Goal: Use online tool/utility: Utilize a website feature to perform a specific function

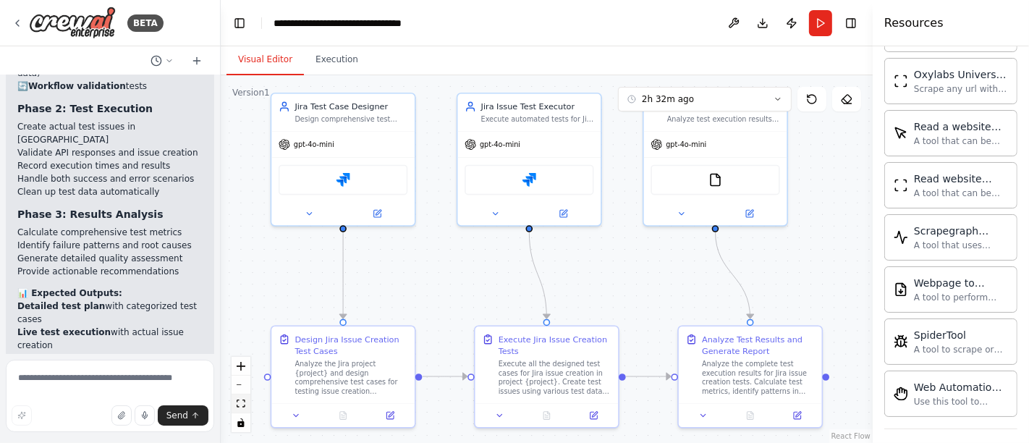
click at [244, 401] on icon "fit view" at bounding box center [241, 403] width 9 height 8
click at [812, 23] on button "Run" at bounding box center [820, 23] width 23 height 26
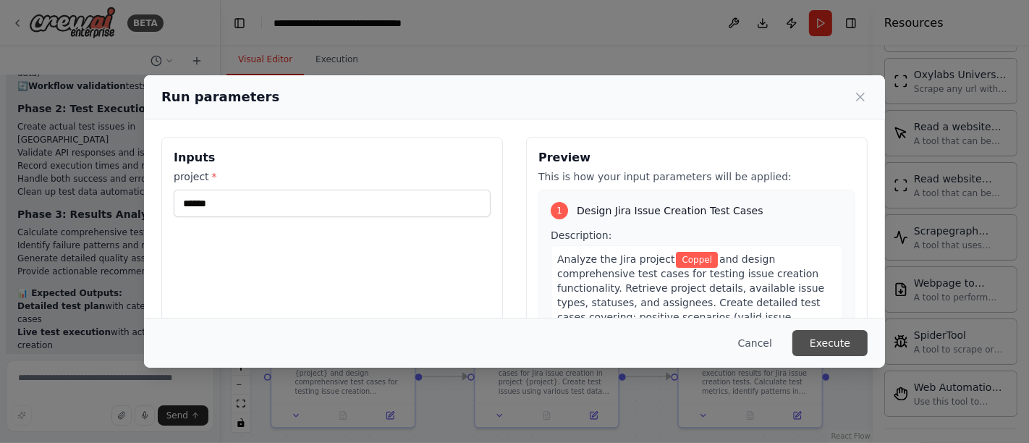
click at [836, 341] on button "Execute" at bounding box center [829, 343] width 75 height 26
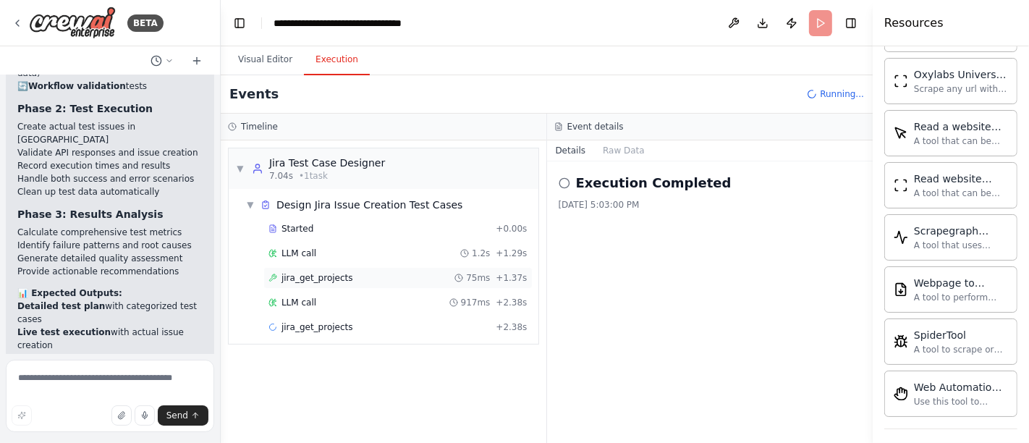
click at [310, 276] on span "jira_get_projects" at bounding box center [317, 278] width 72 height 12
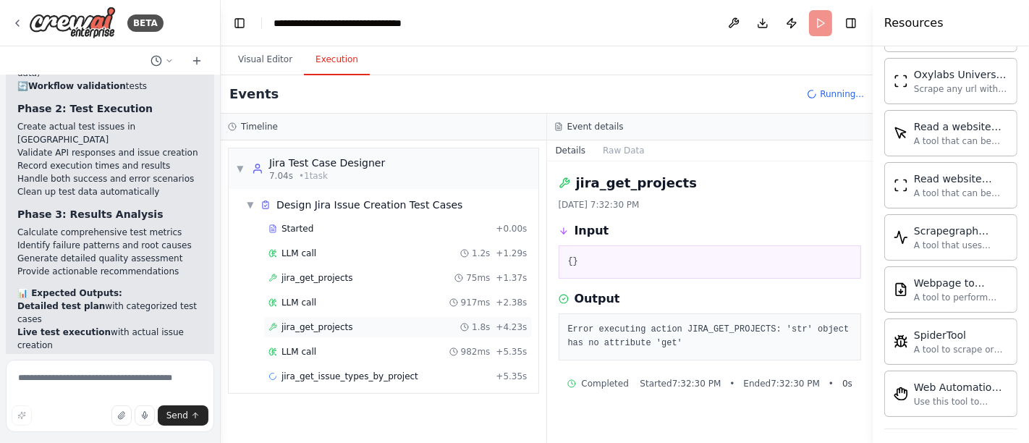
click at [347, 324] on div "jira_get_projects 1.8s + 4.23s" at bounding box center [397, 327] width 259 height 12
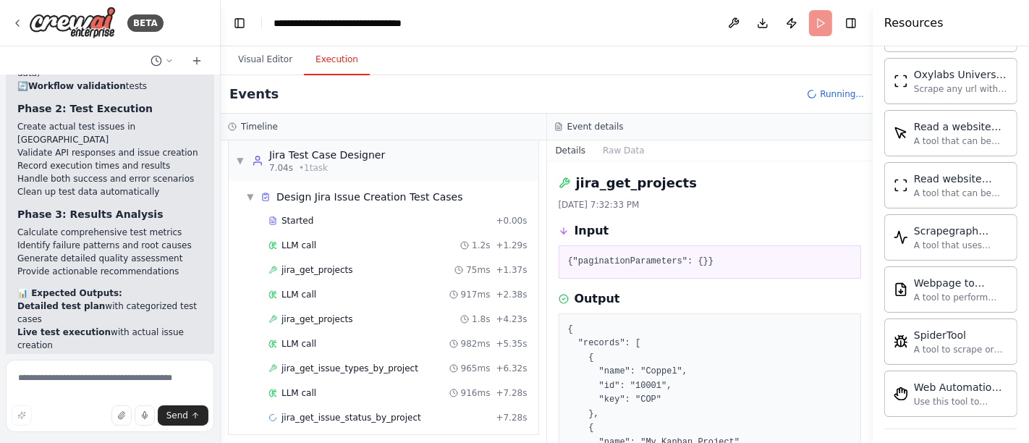
scroll to position [11, 0]
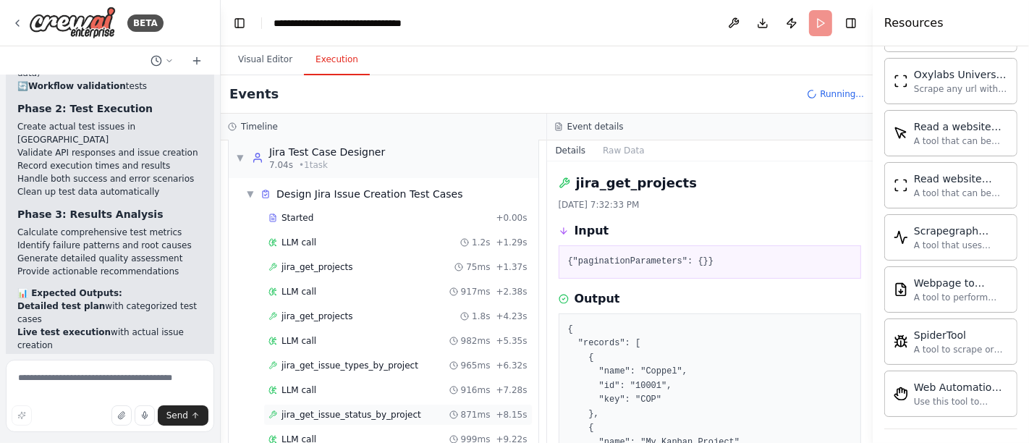
click at [340, 412] on span "jira_get_issue_status_by_project" at bounding box center [351, 415] width 140 height 12
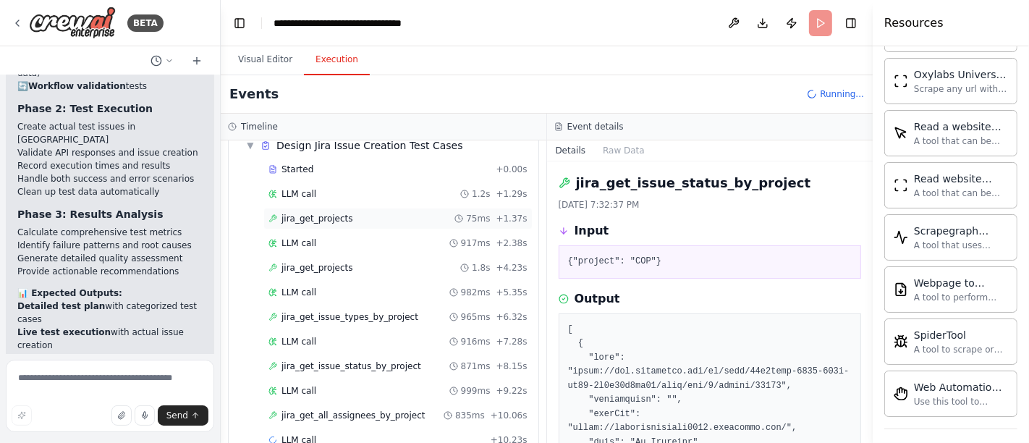
scroll to position [83, 0]
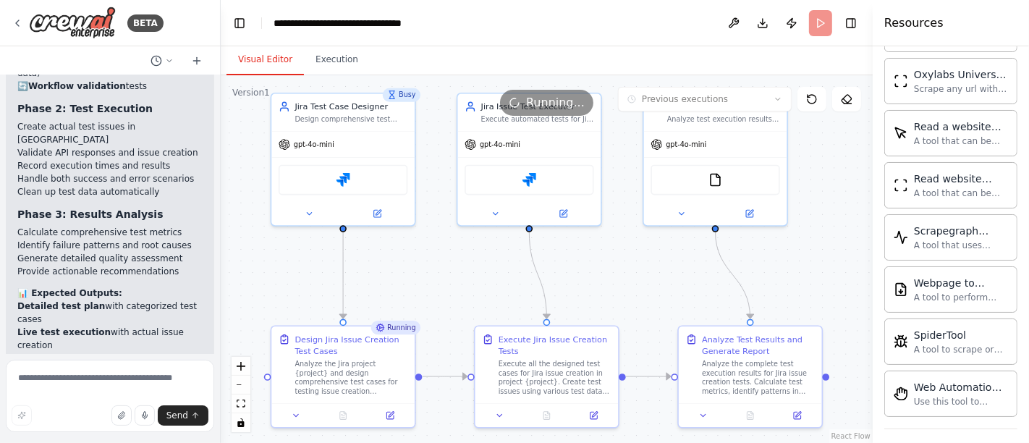
click at [268, 65] on button "Visual Editor" at bounding box center [264, 60] width 77 height 30
click at [336, 413] on button at bounding box center [342, 413] width 49 height 14
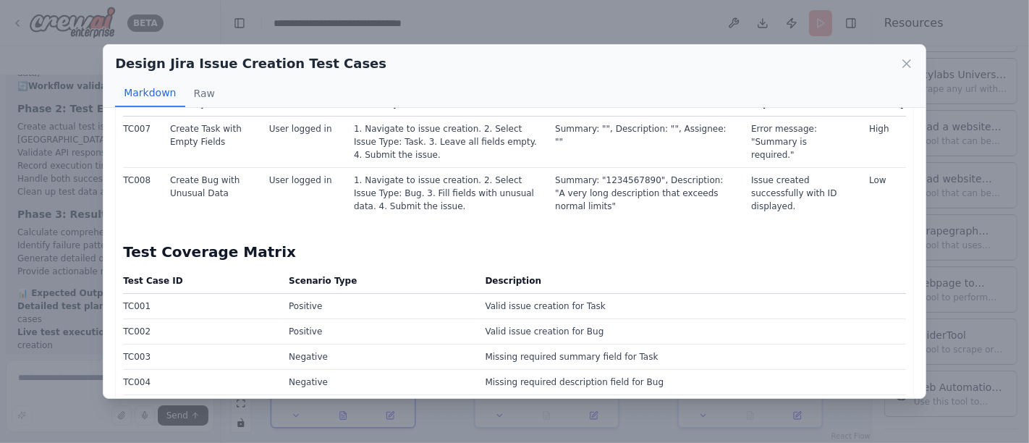
scroll to position [905, 0]
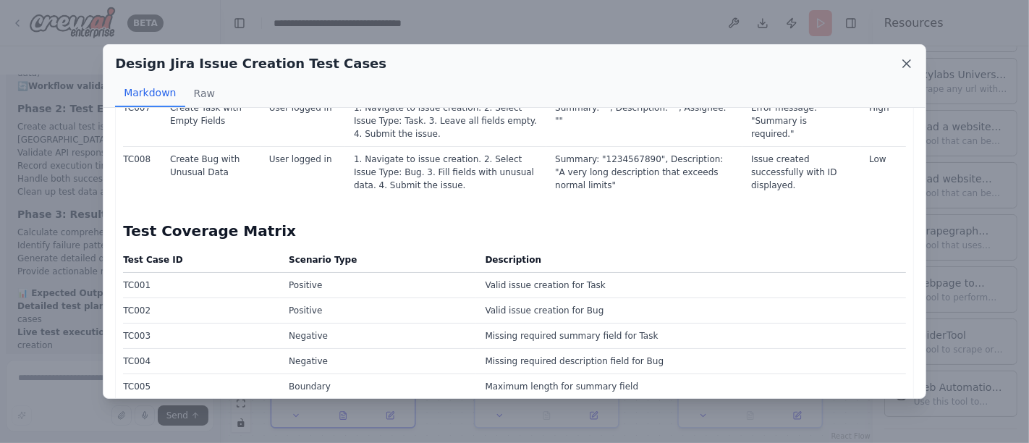
click at [905, 61] on icon at bounding box center [906, 63] width 7 height 7
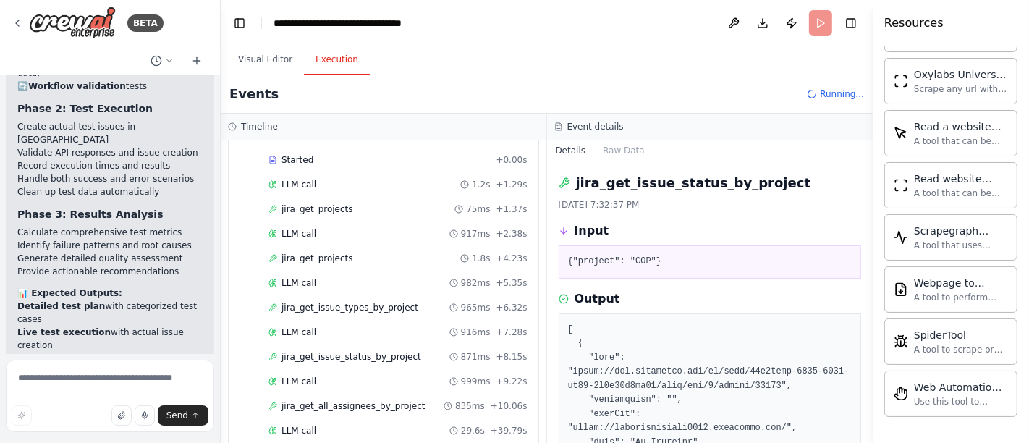
click at [336, 68] on button "Execution" at bounding box center [337, 60] width 66 height 30
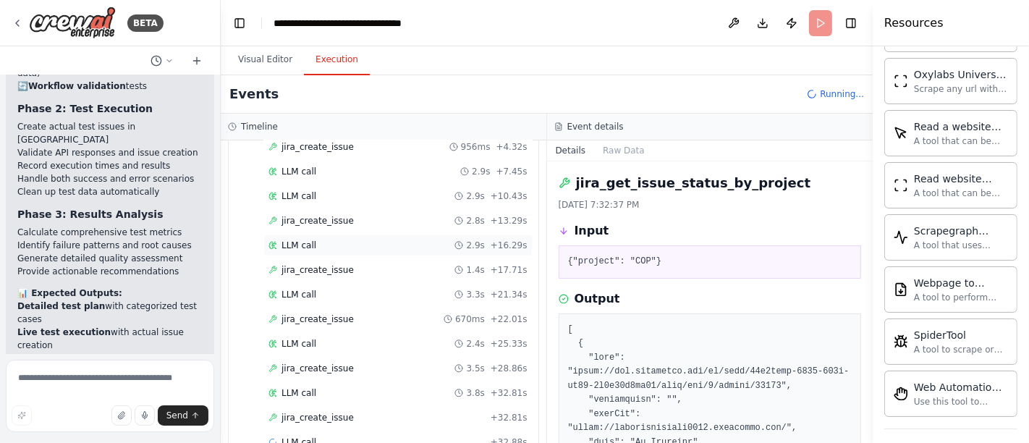
scroll to position [553, 0]
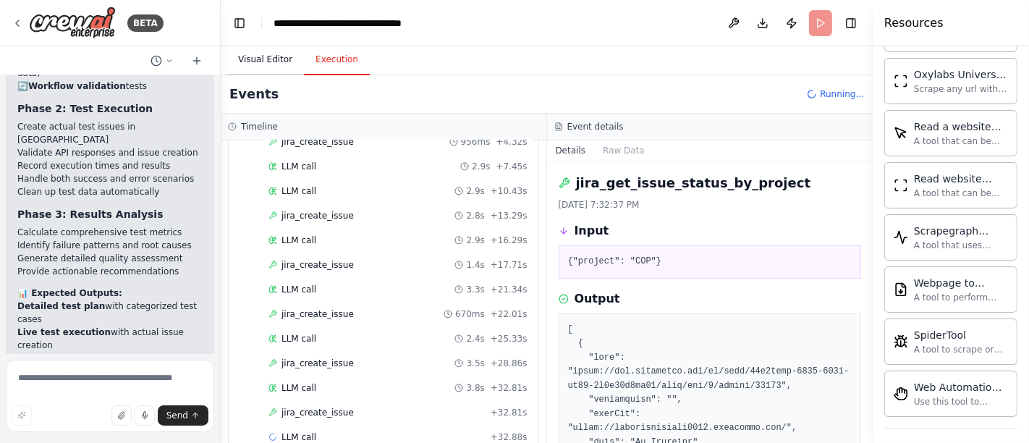
click at [268, 59] on button "Visual Editor" at bounding box center [264, 60] width 77 height 30
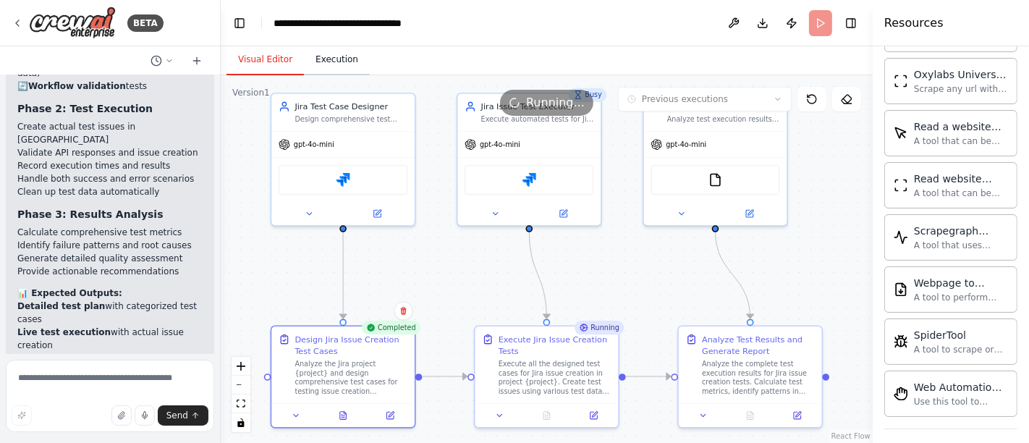
click at [330, 45] on button "Execution" at bounding box center [337, 60] width 66 height 30
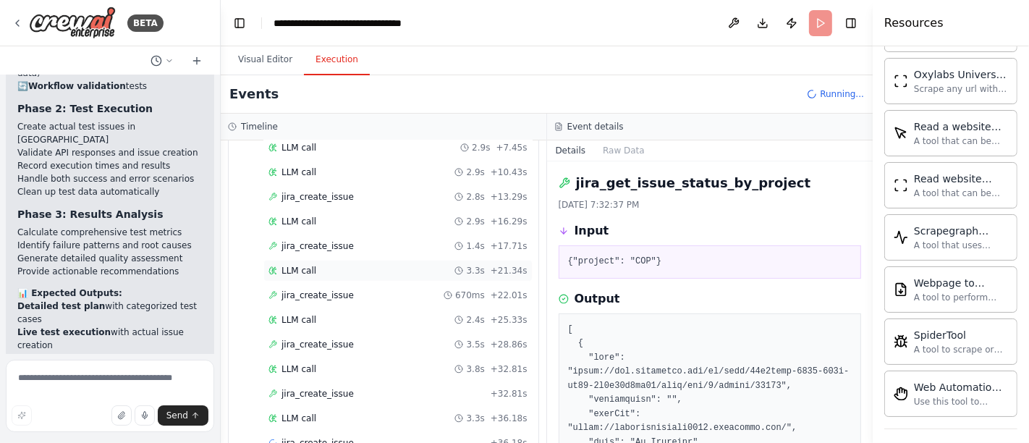
scroll to position [577, 0]
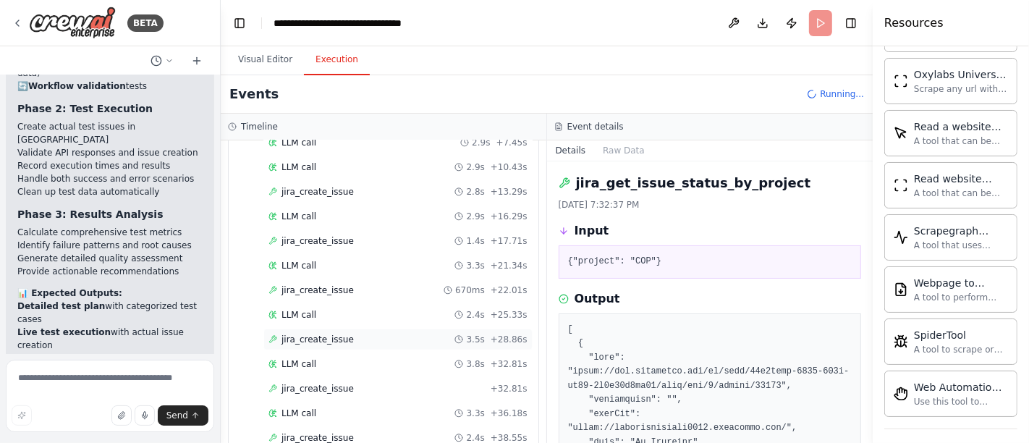
click at [320, 328] on div "jira_create_issue 3.5s + 28.86s" at bounding box center [397, 339] width 269 height 22
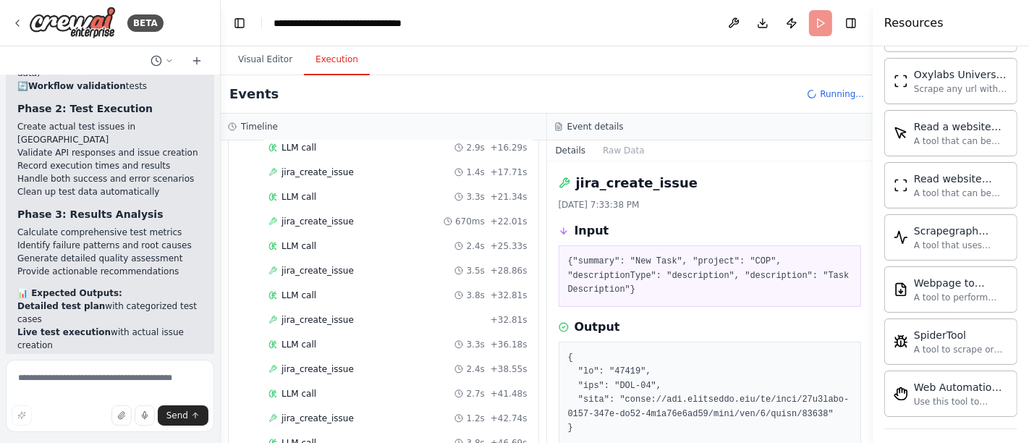
scroll to position [795, 0]
drag, startPoint x: 271, startPoint y: 55, endPoint x: 289, endPoint y: 59, distance: 19.2
click at [271, 56] on button "Visual Editor" at bounding box center [264, 60] width 77 height 30
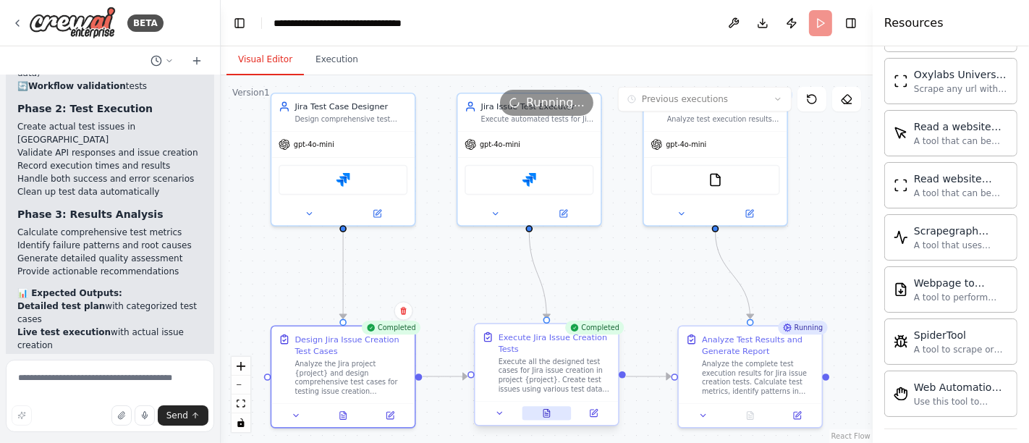
click at [551, 408] on button at bounding box center [546, 413] width 49 height 14
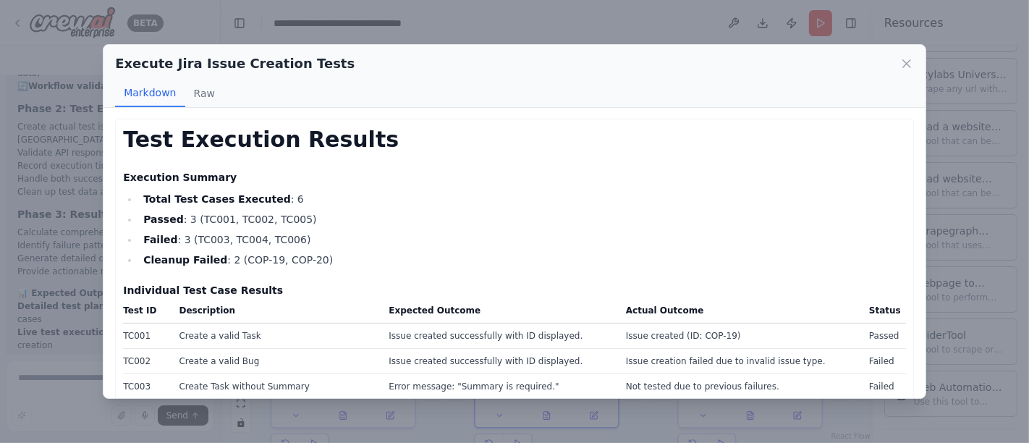
scroll to position [0, 0]
click at [191, 93] on button "Raw" at bounding box center [204, 93] width 38 height 27
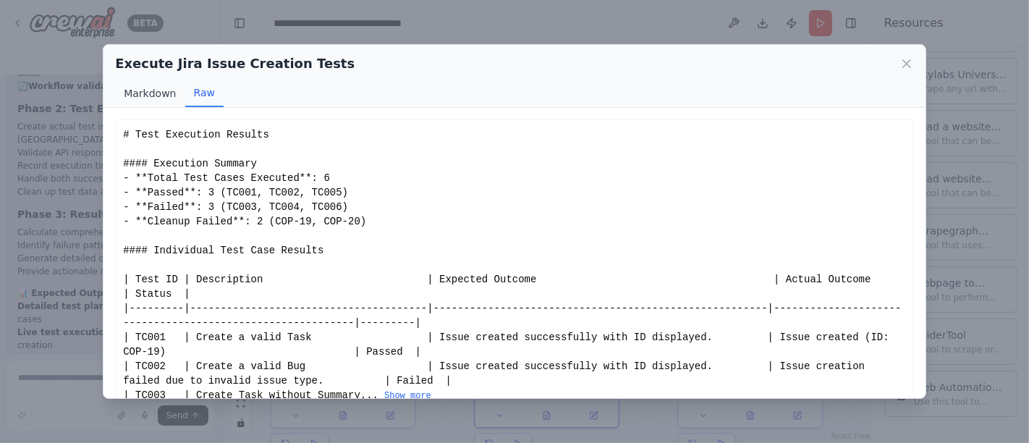
click at [145, 93] on button "Markdown" at bounding box center [149, 93] width 69 height 27
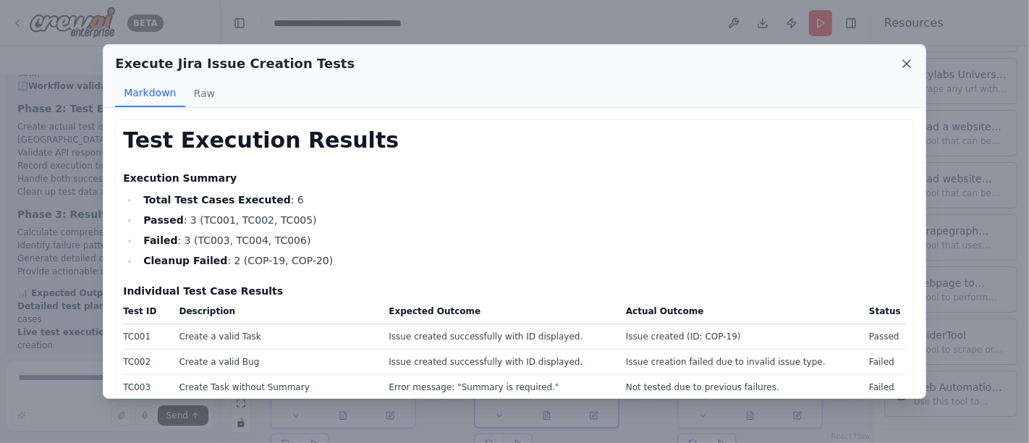
click at [901, 66] on icon at bounding box center [906, 63] width 14 height 14
